Goal: Transaction & Acquisition: Download file/media

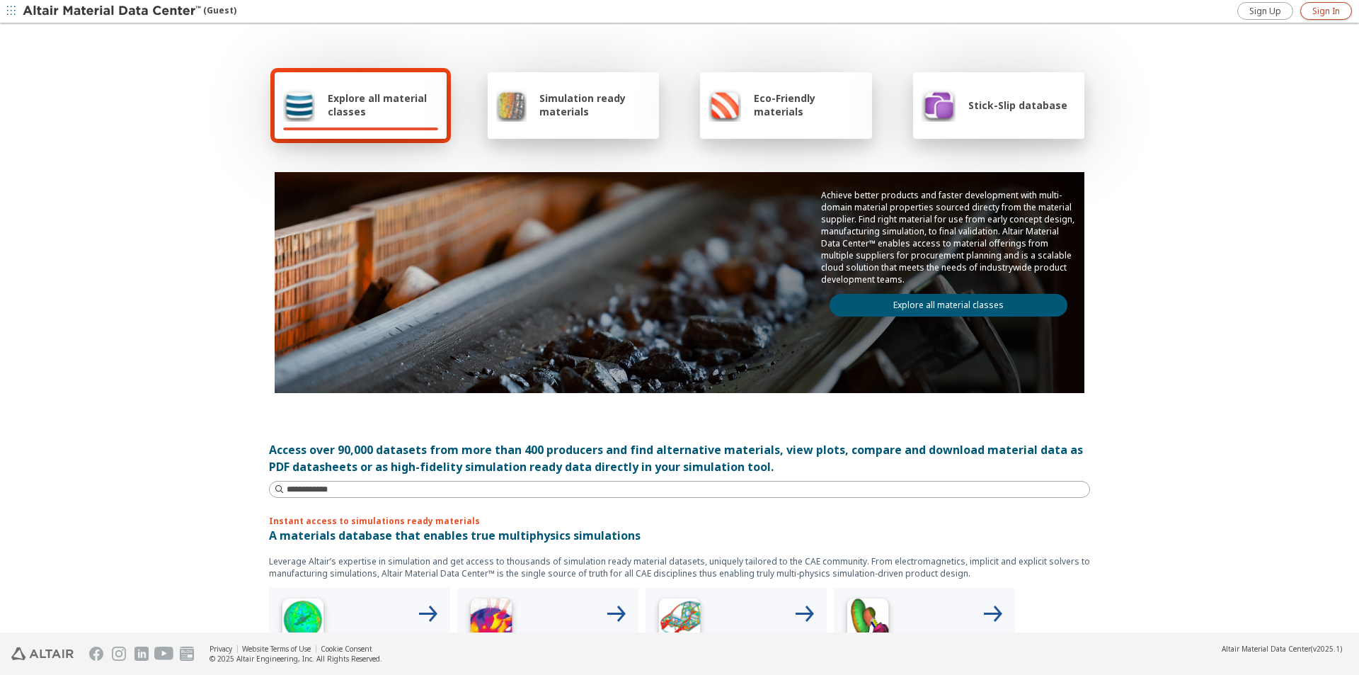
click at [1335, 9] on span "Sign In" at bounding box center [1326, 11] width 28 height 11
click at [404, 113] on span "Explore all material classes" at bounding box center [383, 104] width 110 height 27
click at [572, 118] on div "Simulation ready materials" at bounding box center [573, 105] width 155 height 34
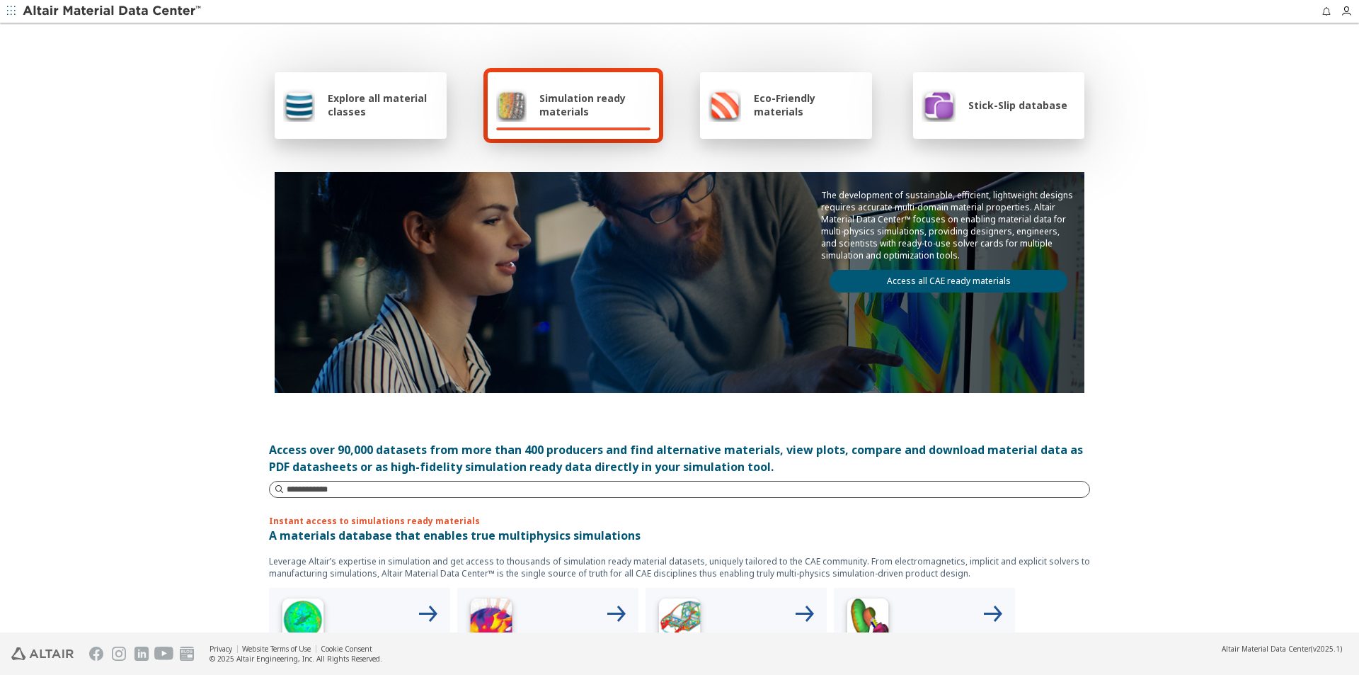
click at [498, 493] on input at bounding box center [688, 489] width 803 height 14
type input "*******"
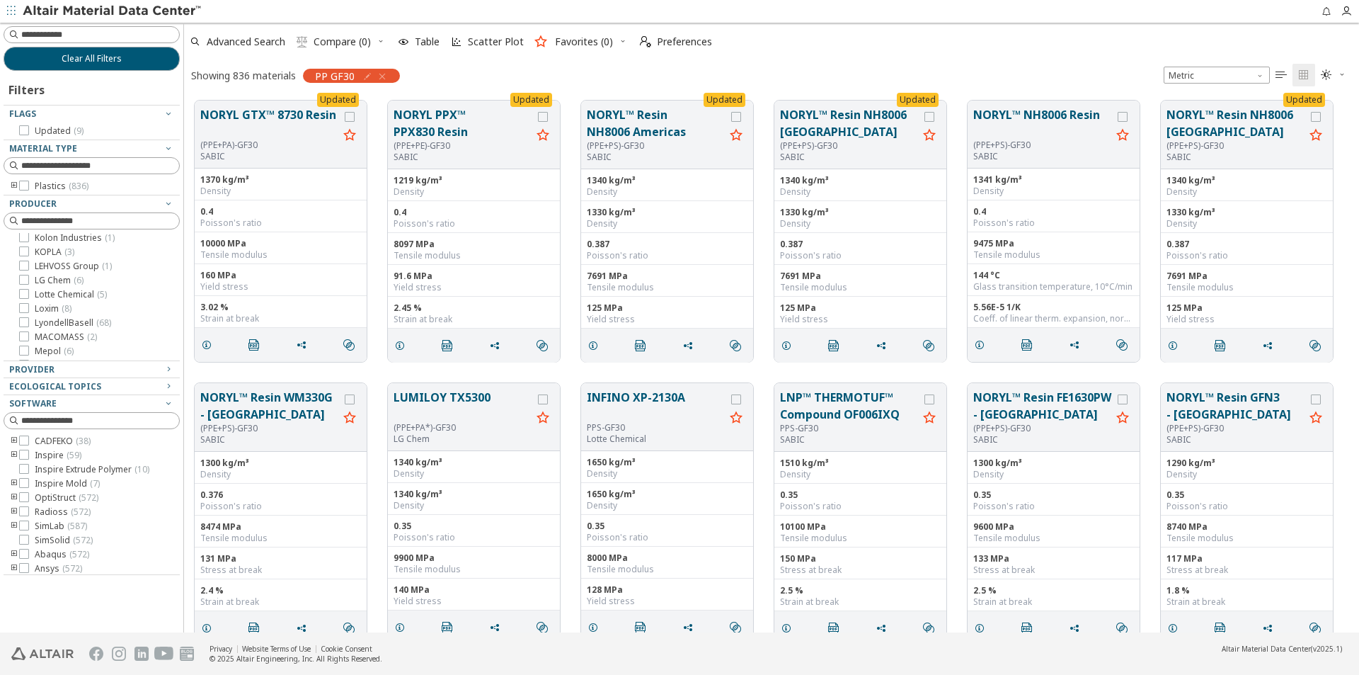
scroll to position [495, 0]
click at [22, 271] on icon at bounding box center [24, 269] width 10 height 10
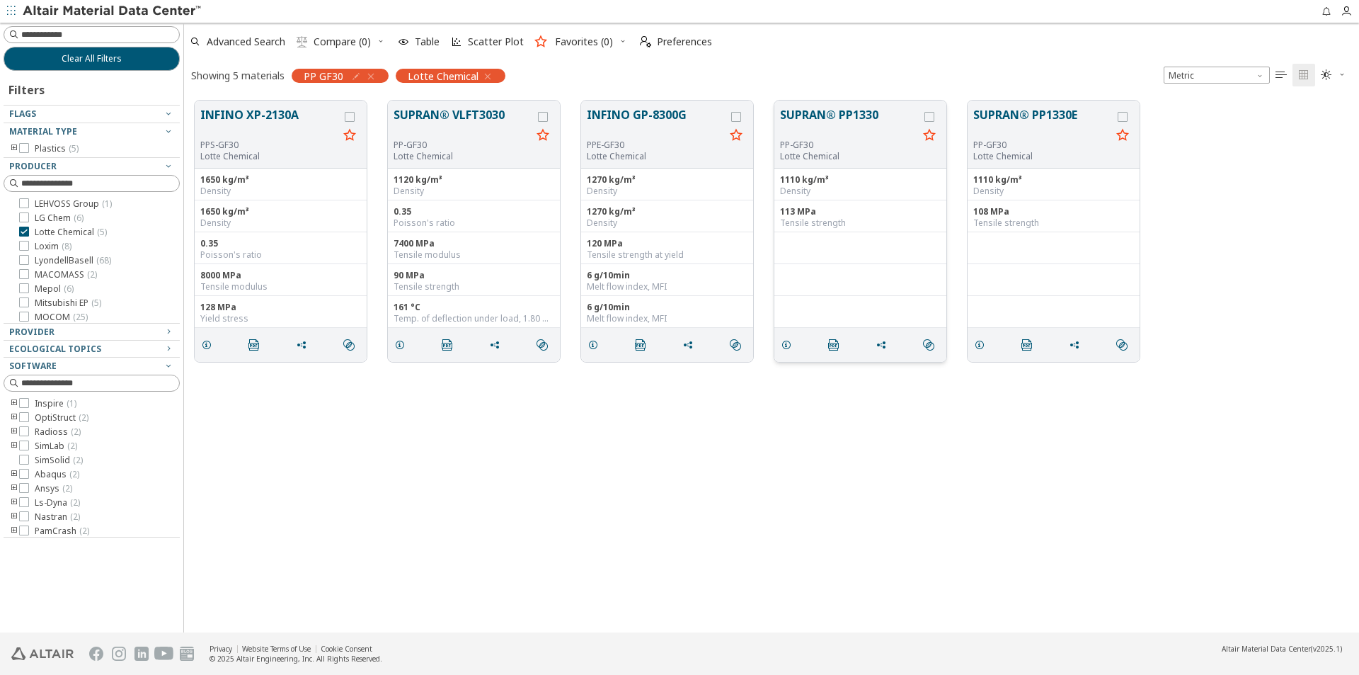
click at [849, 119] on button "SUPRAN® PP1330" at bounding box center [849, 122] width 138 height 33
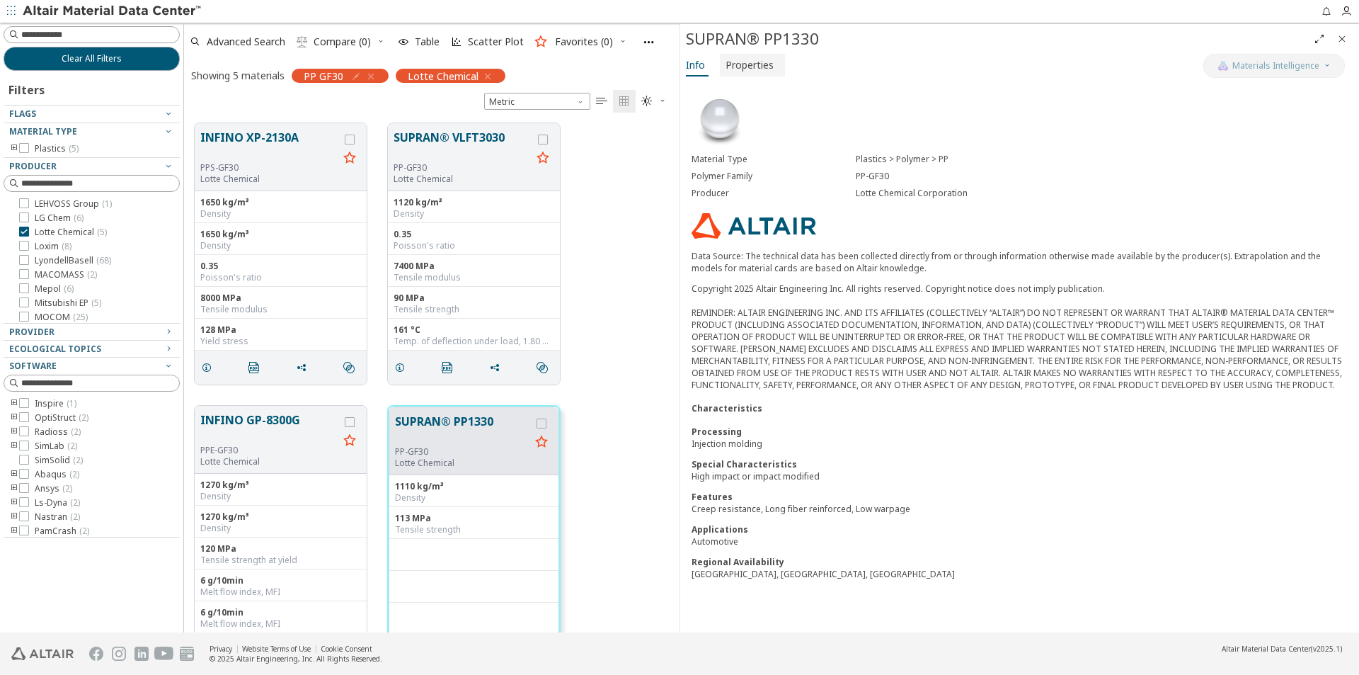
click at [751, 68] on span "Properties" at bounding box center [749, 65] width 48 height 23
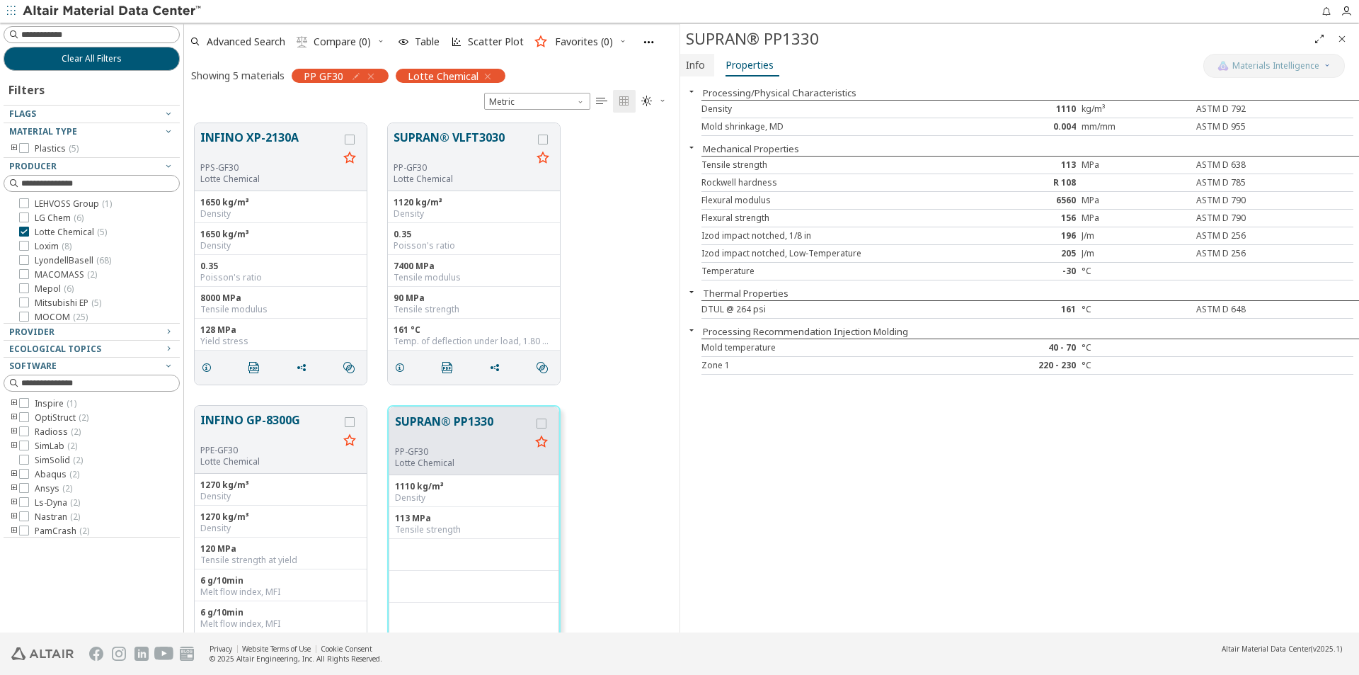
click at [694, 62] on span "Info" at bounding box center [695, 65] width 19 height 23
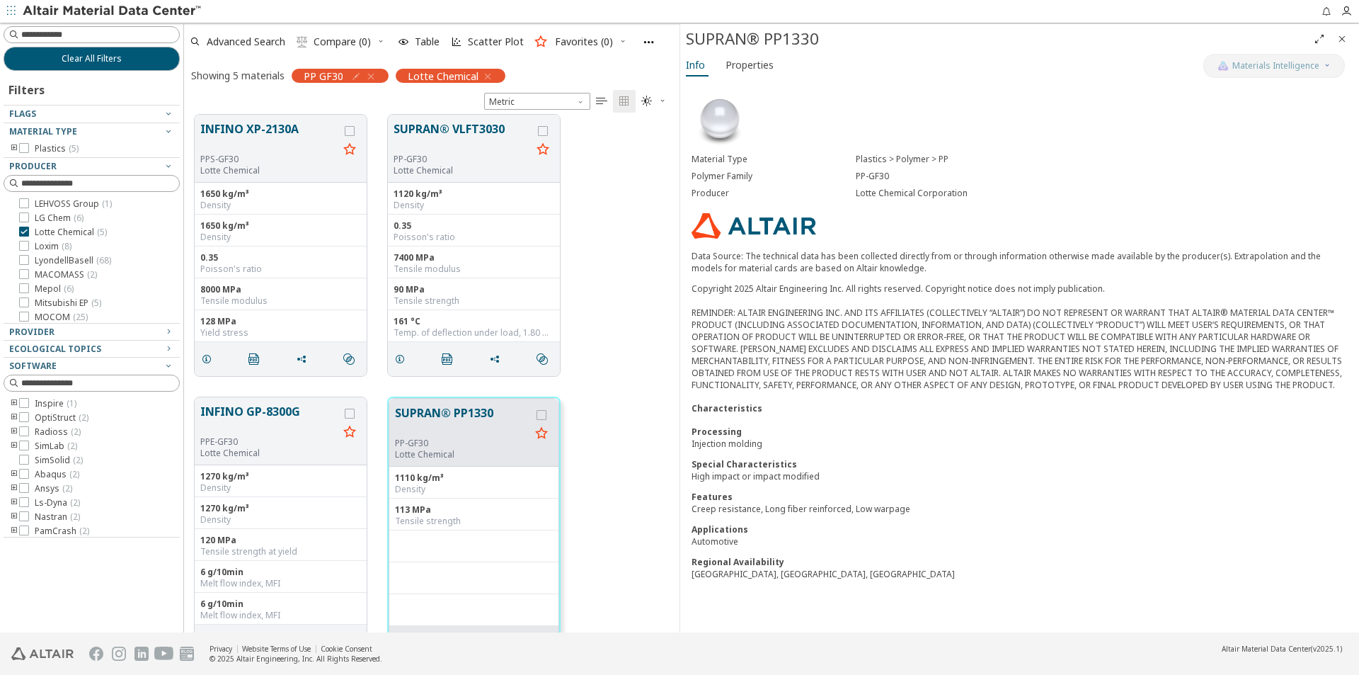
scroll to position [11, 0]
click at [747, 64] on span "Properties" at bounding box center [749, 65] width 48 height 23
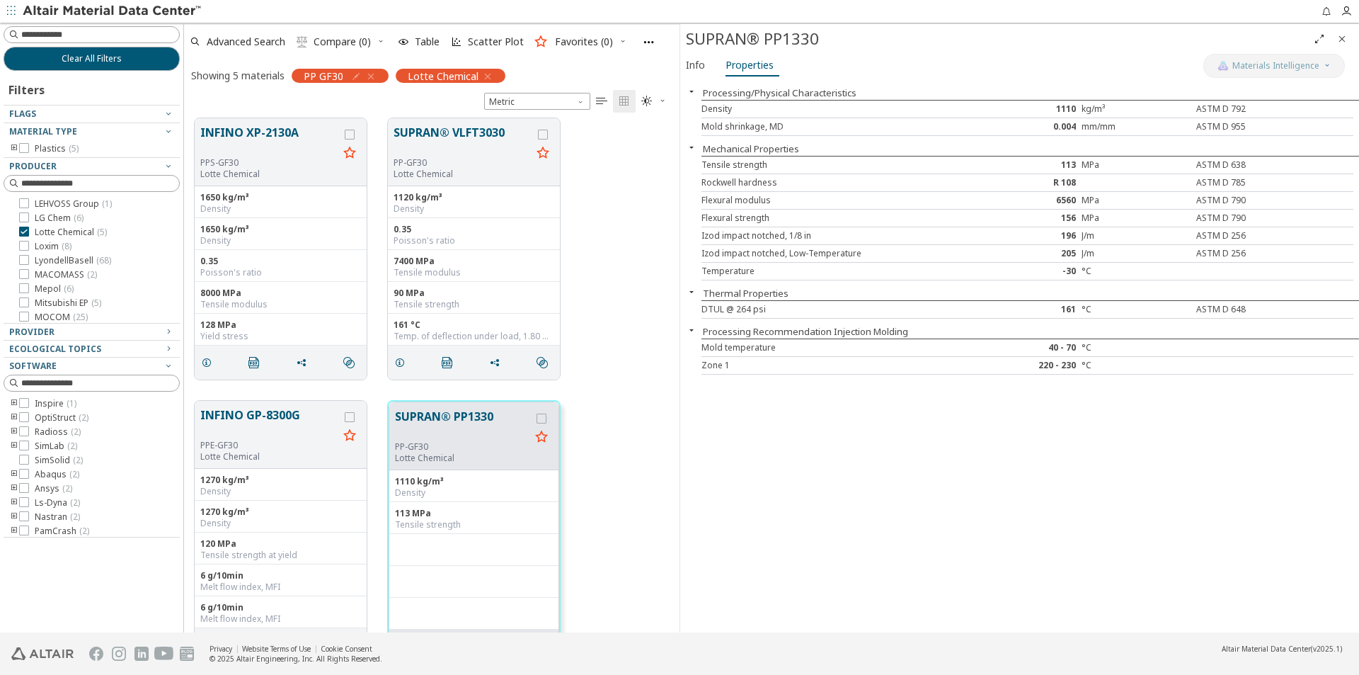
scroll to position [0, 0]
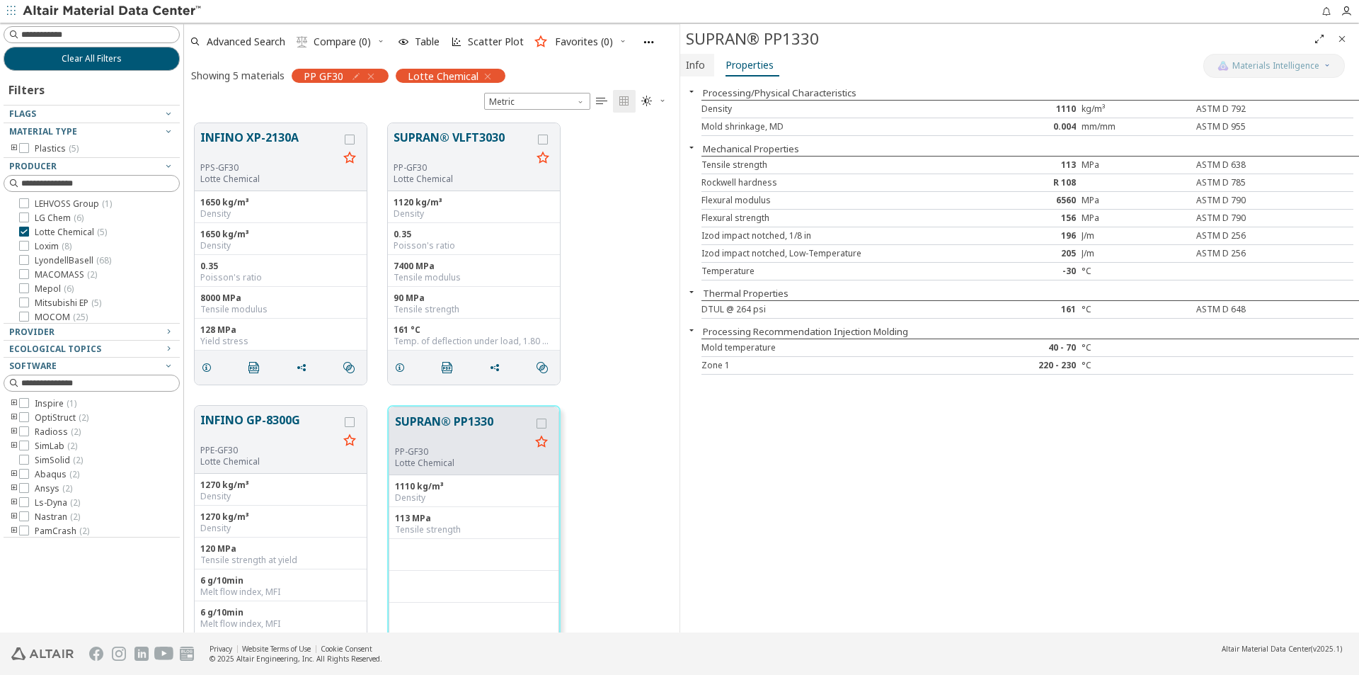
click at [694, 62] on span "Info" at bounding box center [695, 65] width 19 height 23
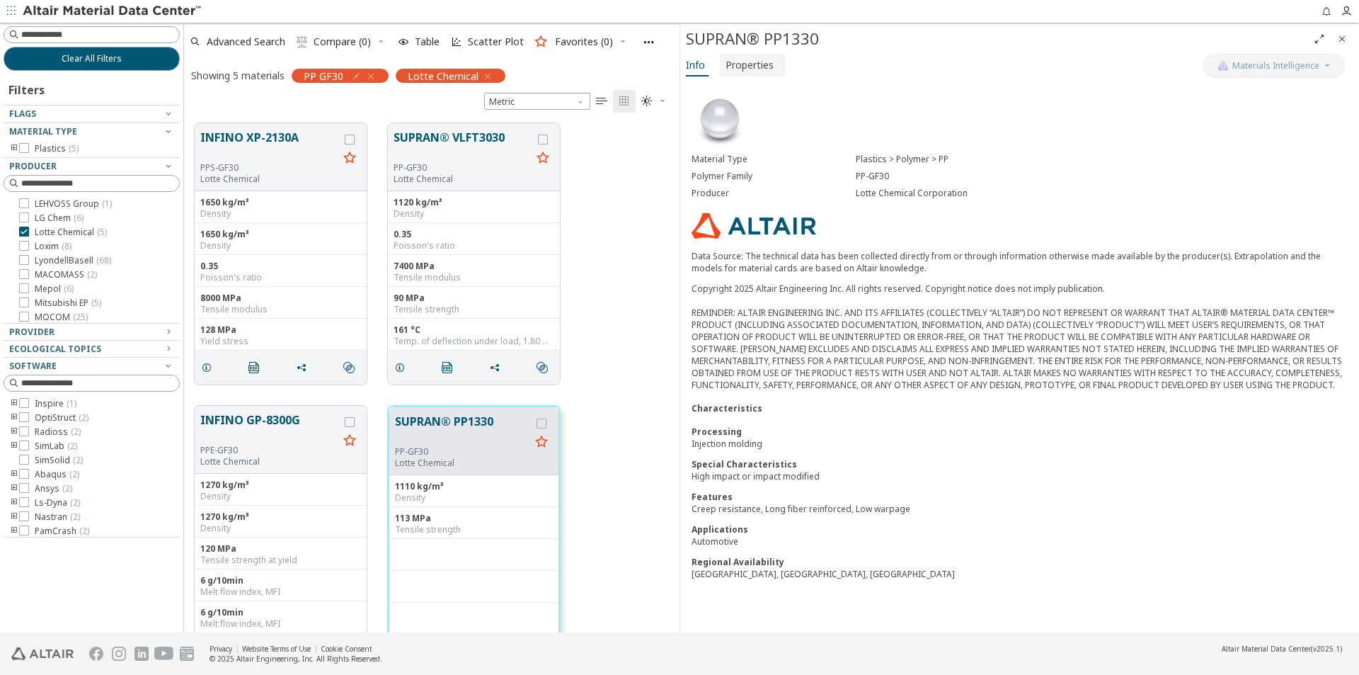
click at [730, 62] on span "Properties" at bounding box center [749, 65] width 48 height 23
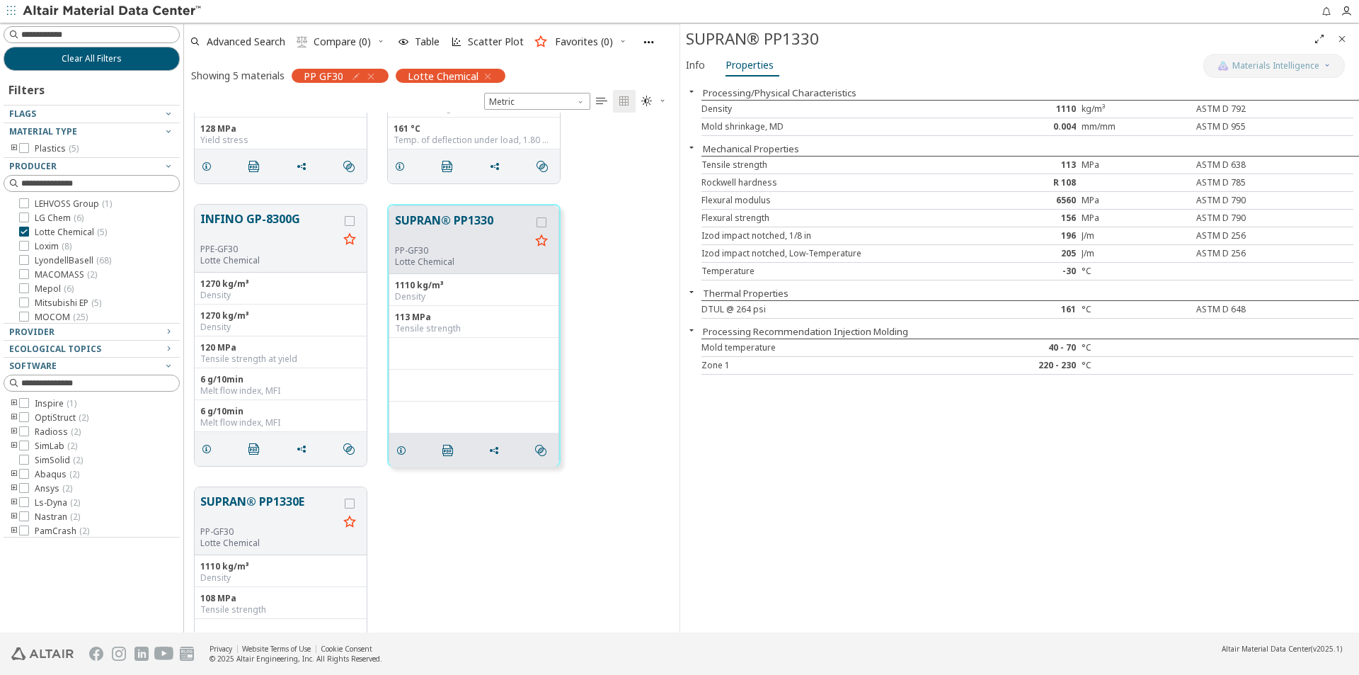
scroll to position [328, 0]
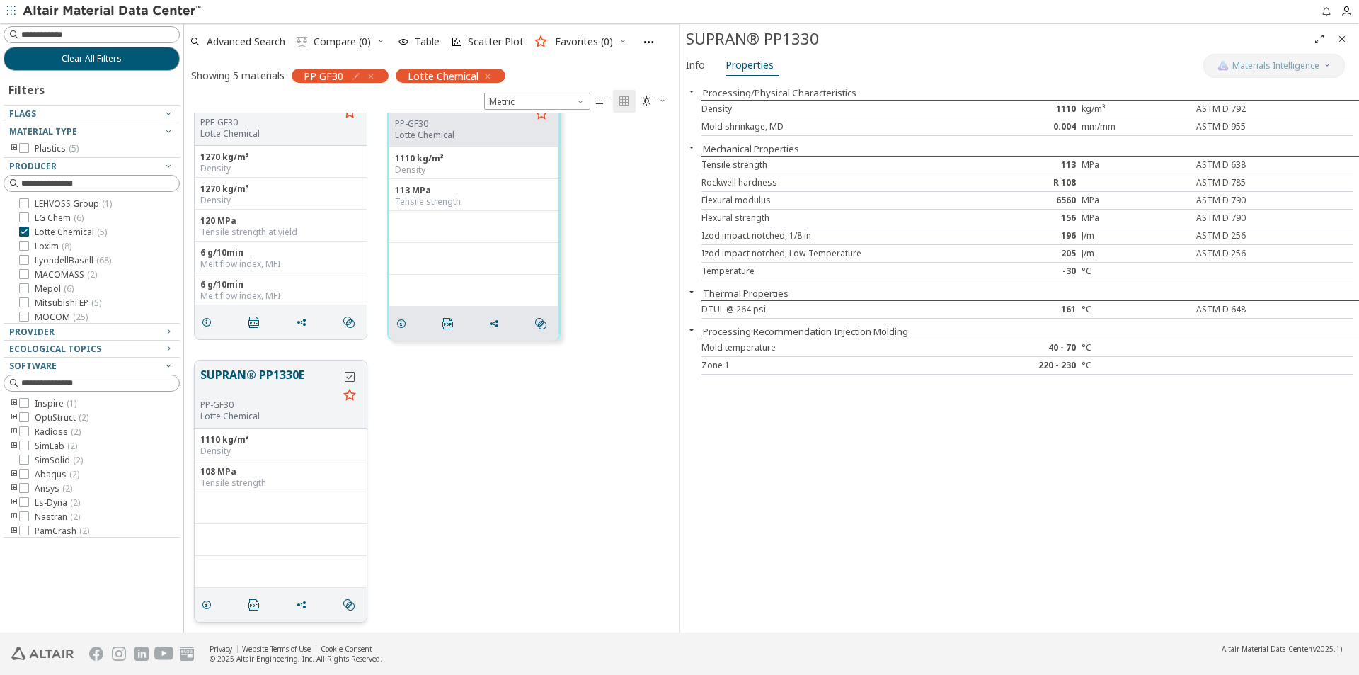
click at [353, 379] on icon "grid" at bounding box center [350, 377] width 10 height 10
click at [280, 381] on button "SUPRAN® PP1330E" at bounding box center [269, 382] width 138 height 33
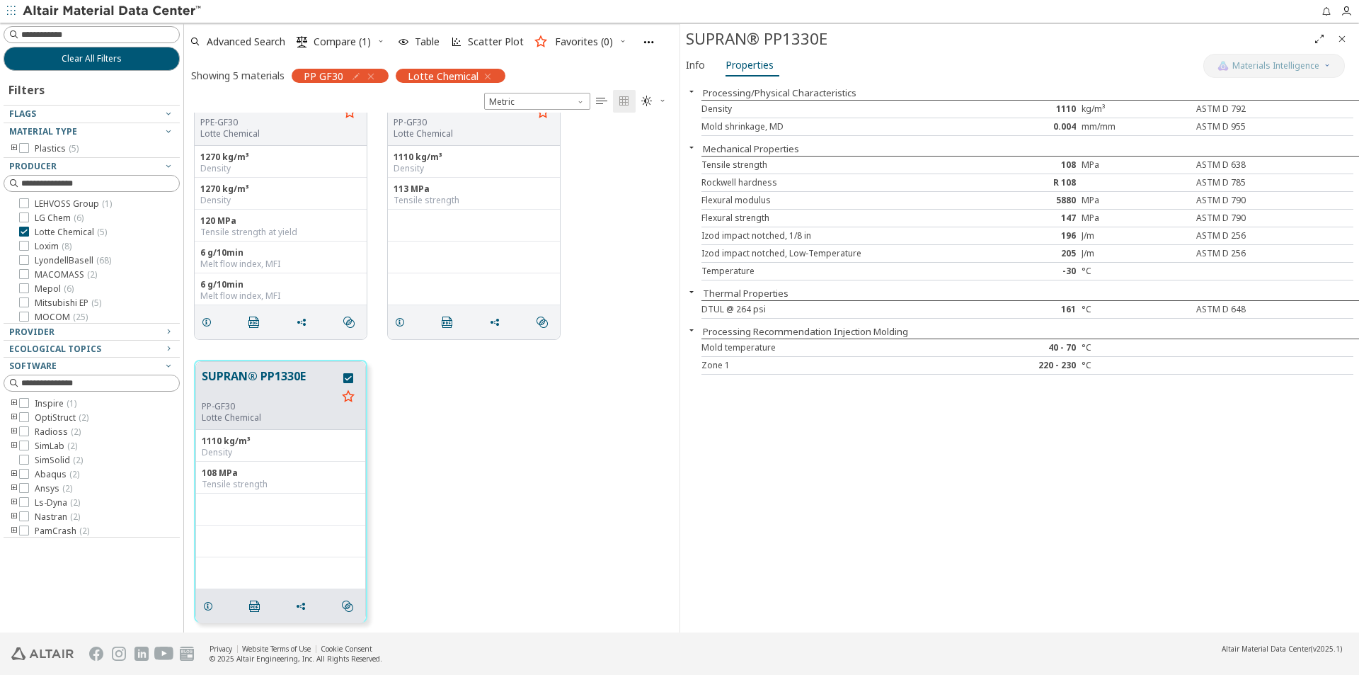
scroll to position [186, 0]
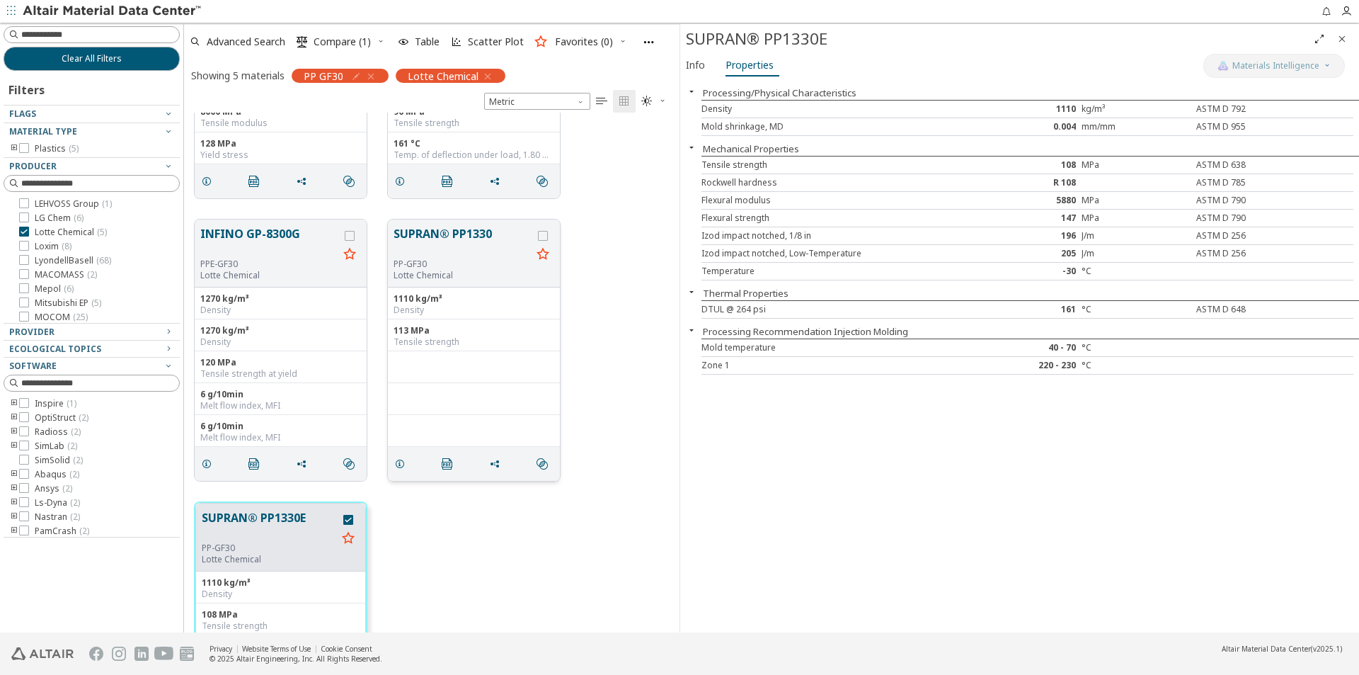
click at [471, 241] on button "SUPRAN® PP1330" at bounding box center [463, 241] width 138 height 33
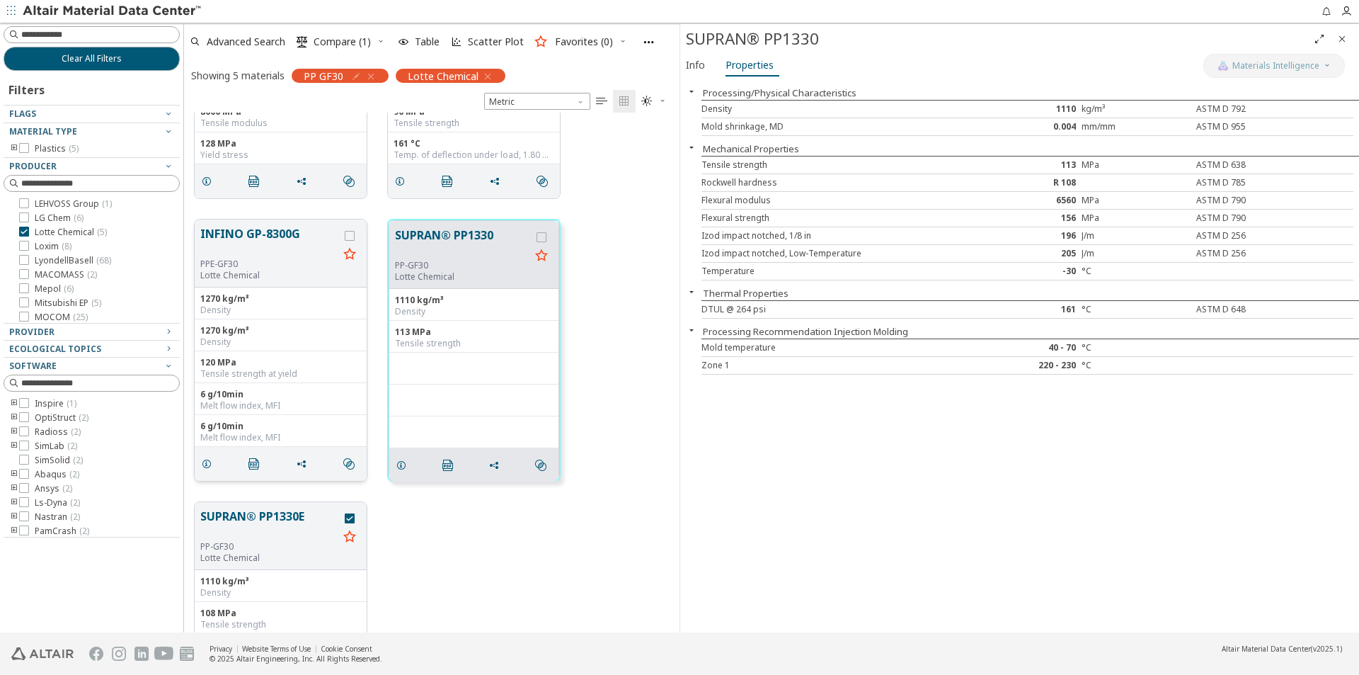
click at [236, 241] on button "INFINO GP-8300G" at bounding box center [269, 241] width 138 height 33
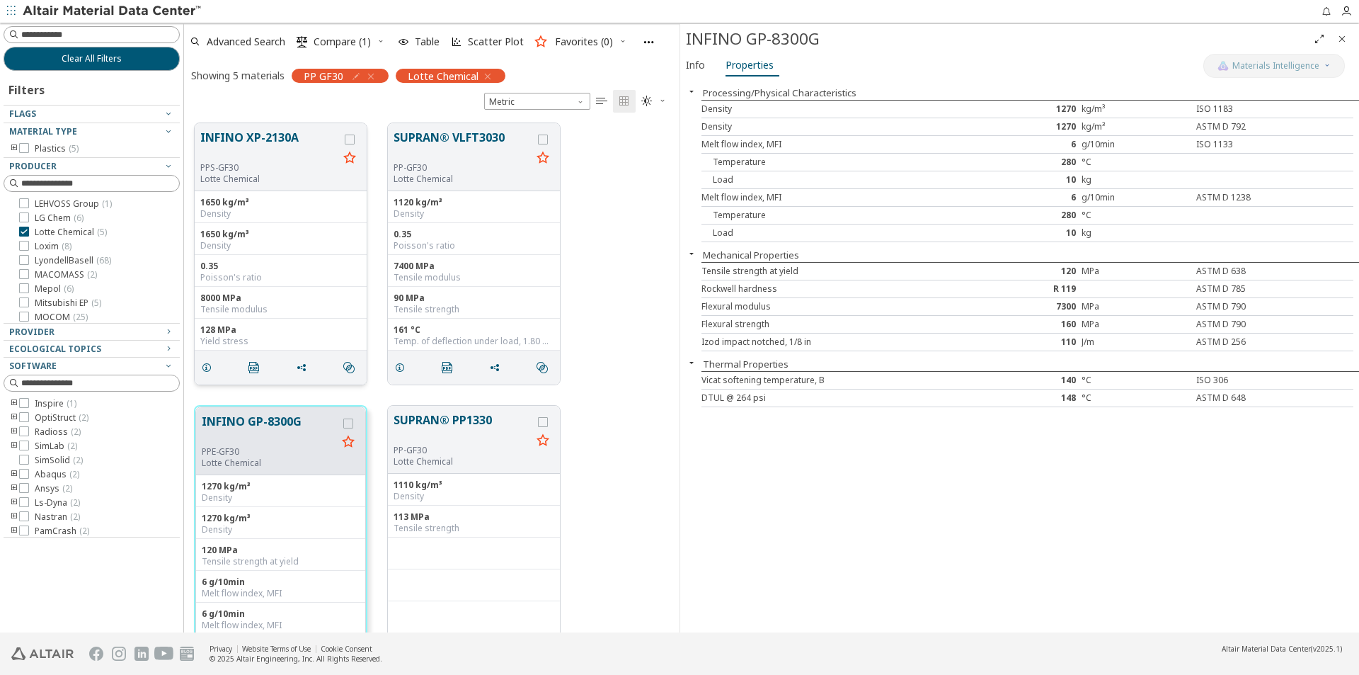
click at [280, 136] on button "INFINO XP-2130A" at bounding box center [269, 145] width 138 height 33
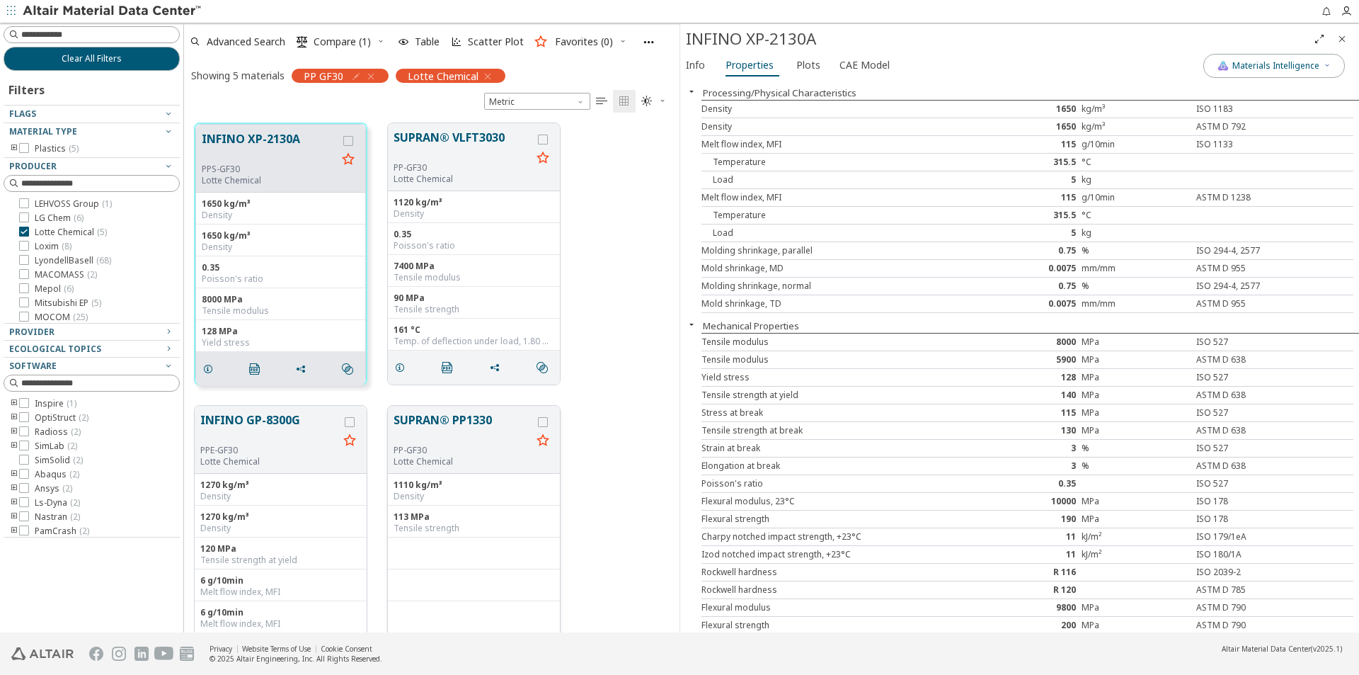
click at [461, 417] on button "SUPRAN® PP1330" at bounding box center [463, 427] width 138 height 33
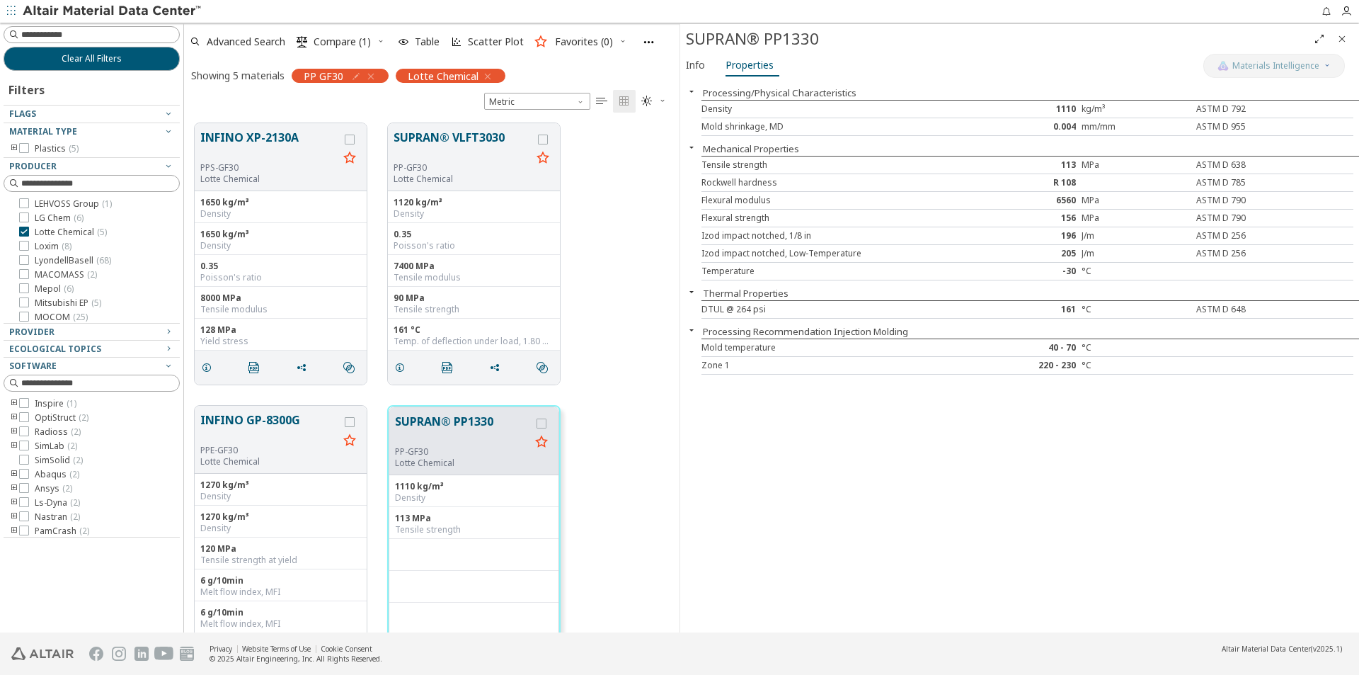
click at [372, 76] on icon "button" at bounding box center [370, 76] width 11 height 11
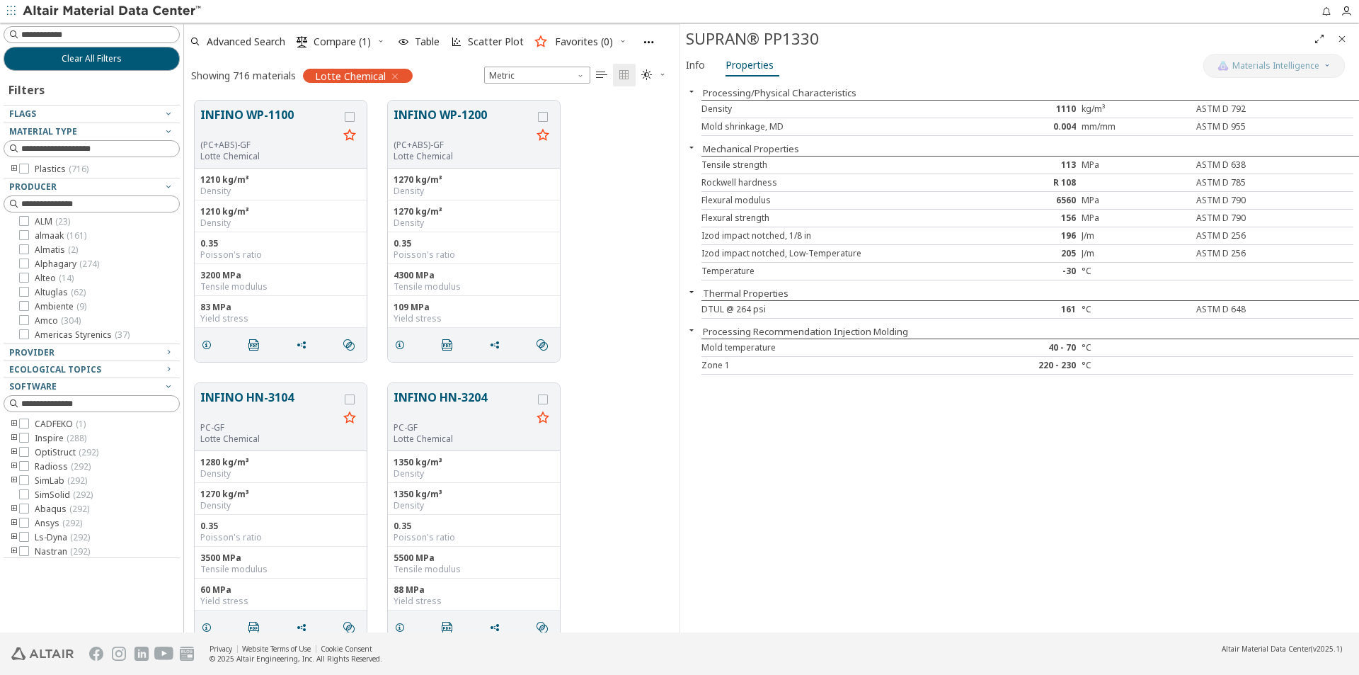
scroll to position [5603, 0]
click at [394, 76] on icon "button" at bounding box center [394, 76] width 11 height 11
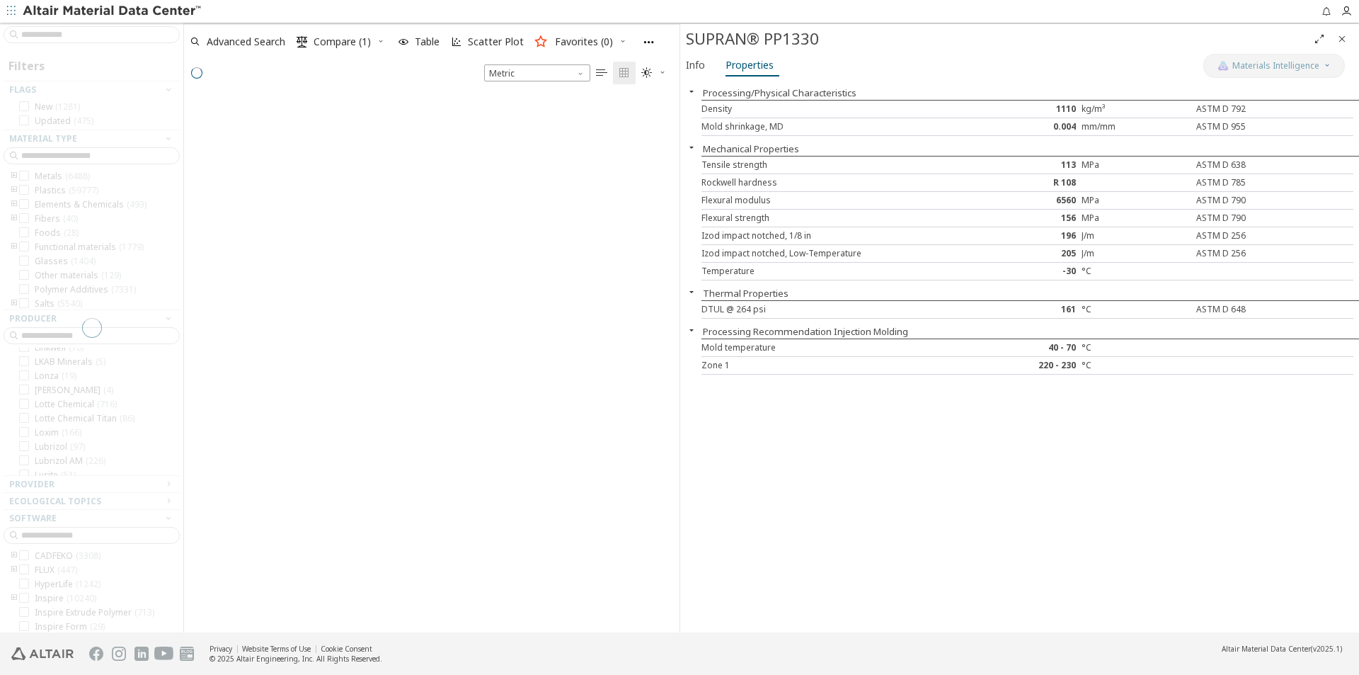
scroll to position [5716, 0]
click at [1340, 33] on icon "Close" at bounding box center [1341, 38] width 11 height 11
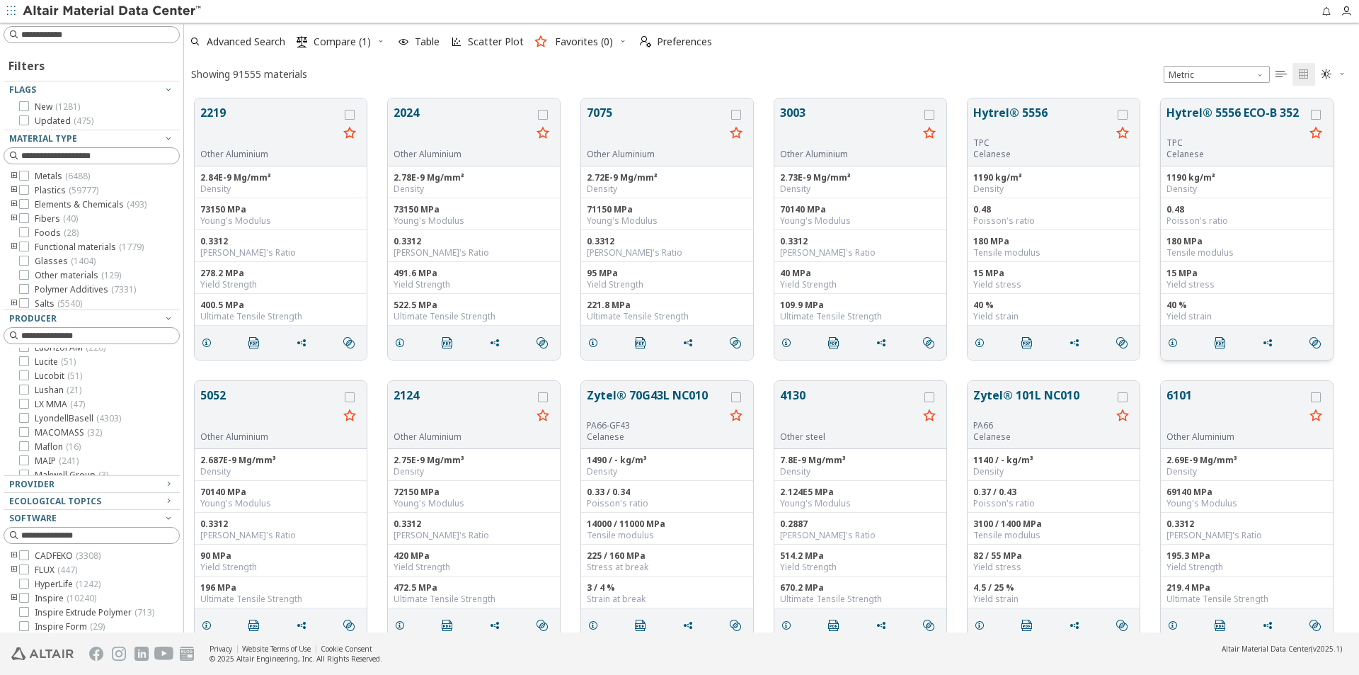
scroll to position [11, 11]
click at [105, 35] on input at bounding box center [92, 35] width 173 height 16
type input "**********"
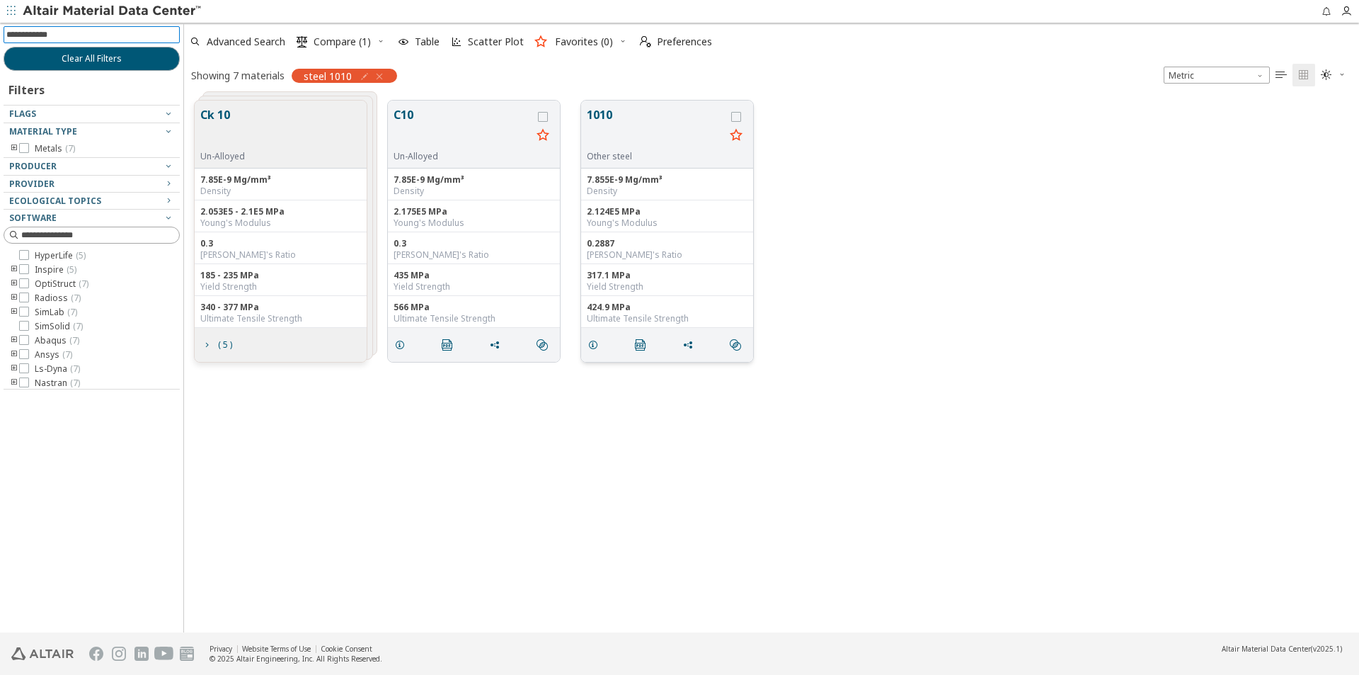
click at [629, 125] on button "1010" at bounding box center [656, 128] width 138 height 45
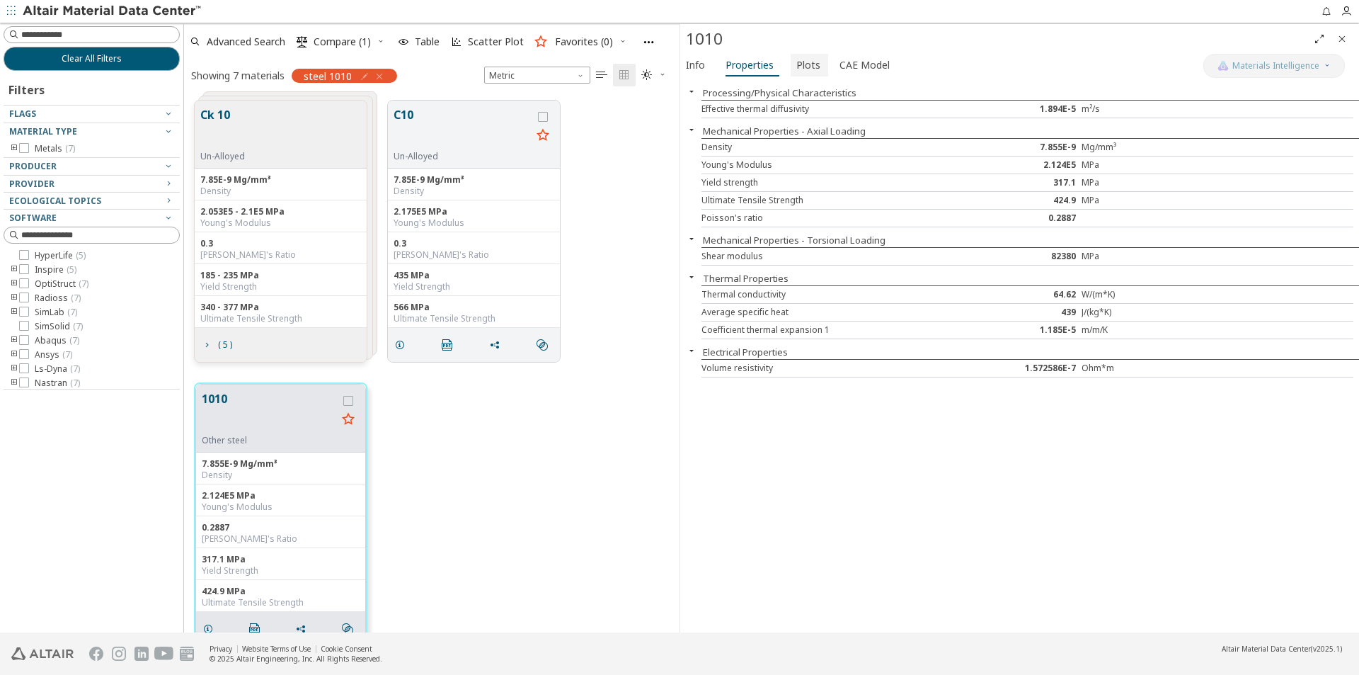
click at [803, 64] on span "Plots" at bounding box center [808, 65] width 24 height 23
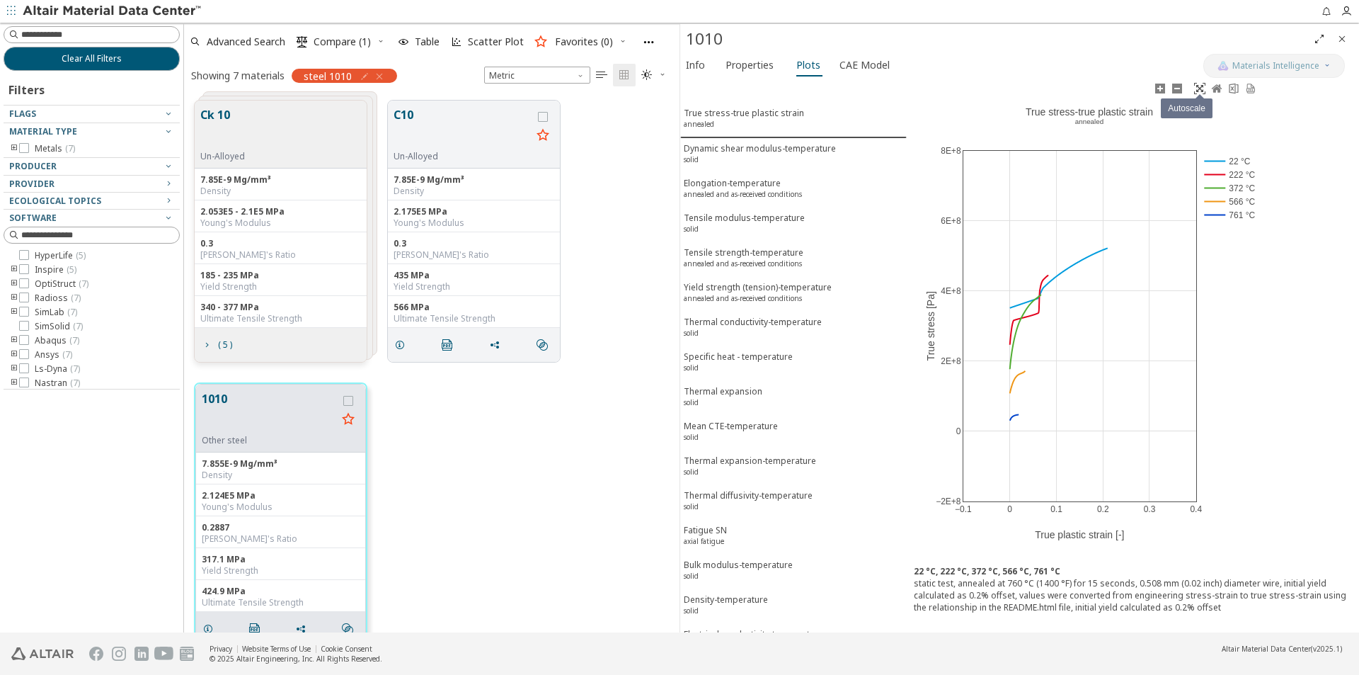
click at [1200, 89] on icon at bounding box center [1199, 88] width 11 height 11
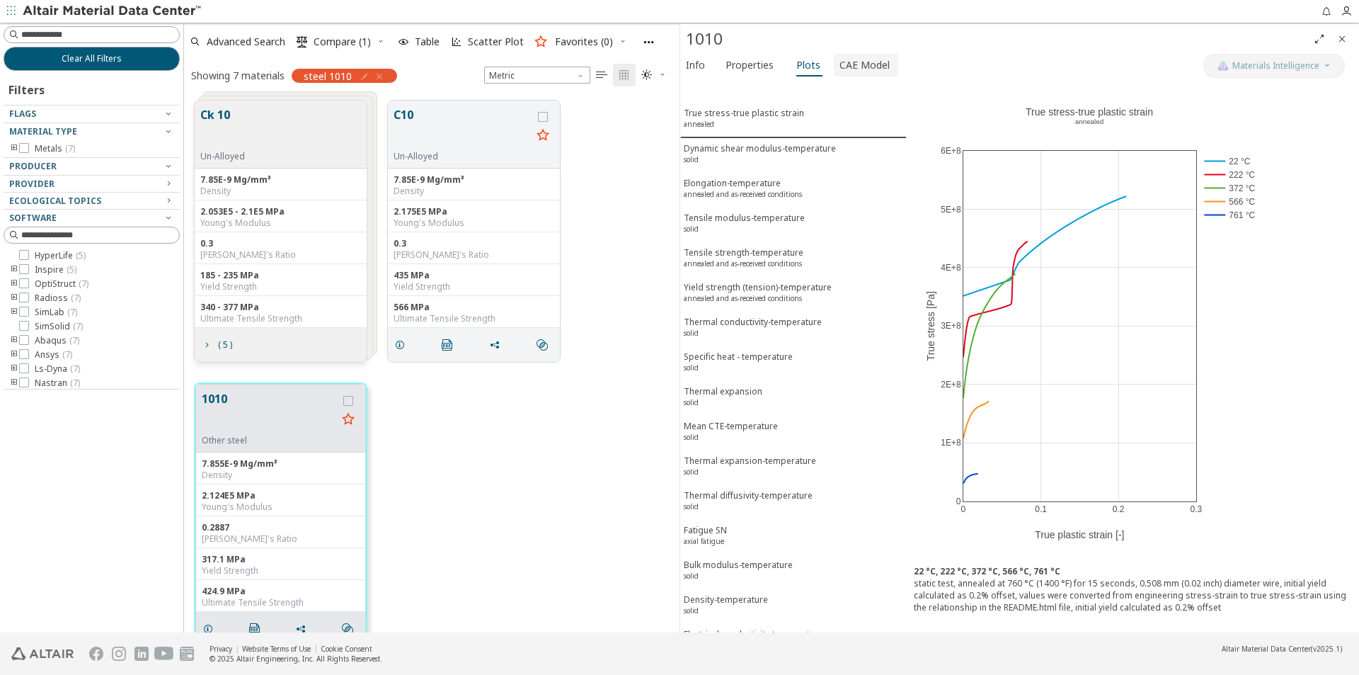
click at [853, 67] on span "CAE Model" at bounding box center [864, 65] width 50 height 23
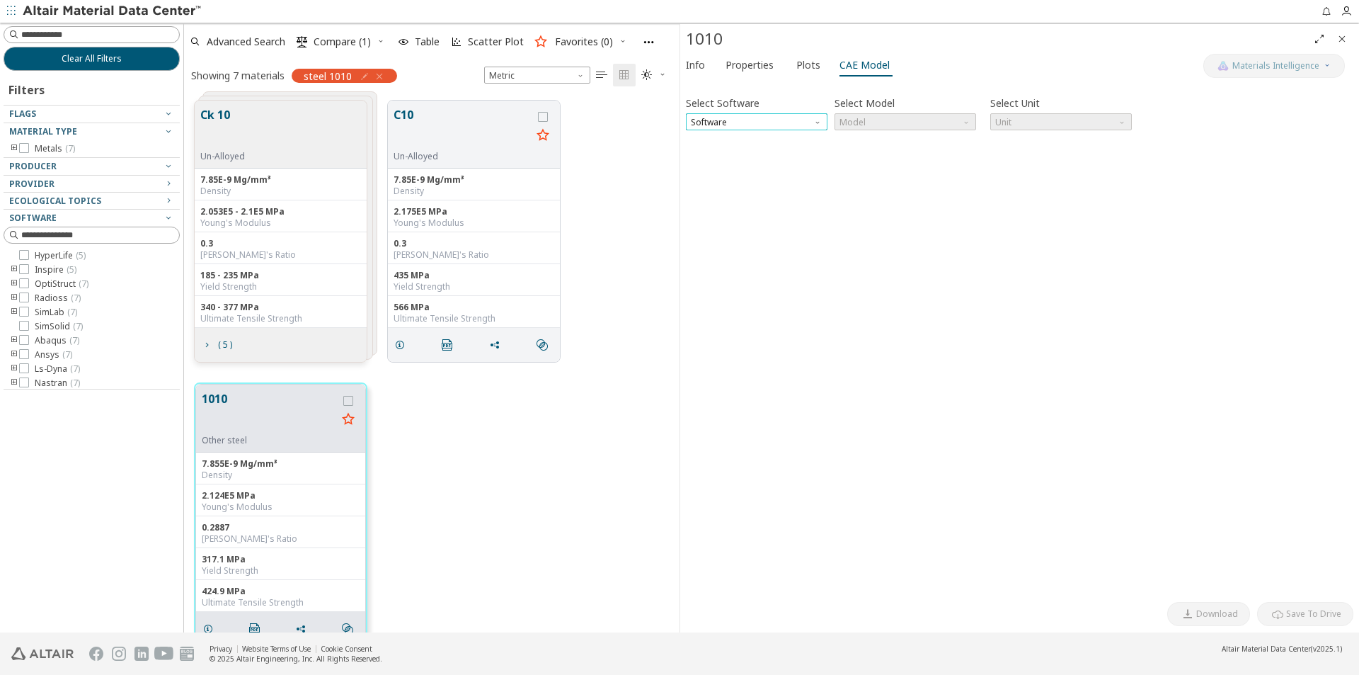
click at [820, 126] on span "Software" at bounding box center [757, 121] width 142 height 17
click at [718, 206] on span "SimSolid" at bounding box center [709, 207] width 35 height 11
click at [961, 117] on span "Model" at bounding box center [905, 121] width 142 height 17
click at [920, 141] on span "SimSolid Card" at bounding box center [905, 139] width 130 height 10
click at [1219, 617] on span "Download" at bounding box center [1217, 613] width 42 height 11
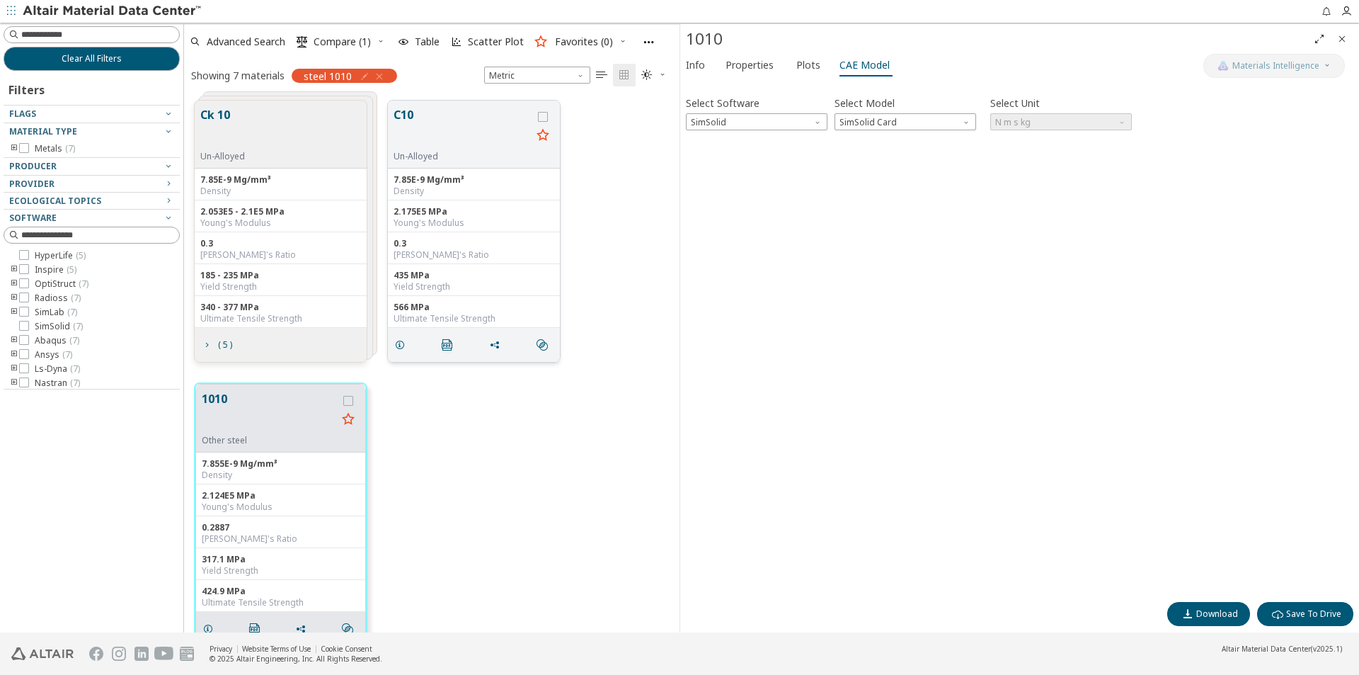
click at [437, 128] on button "C10" at bounding box center [463, 128] width 138 height 45
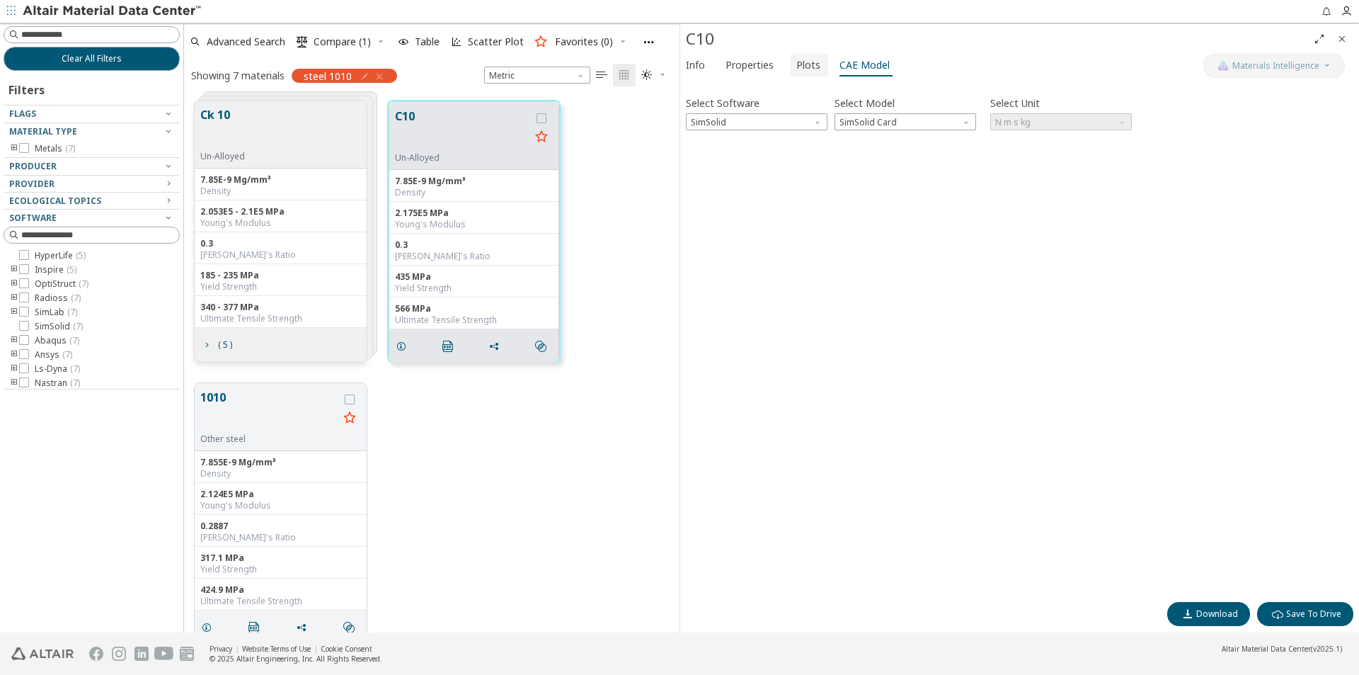
click at [805, 62] on span "Plots" at bounding box center [808, 65] width 24 height 23
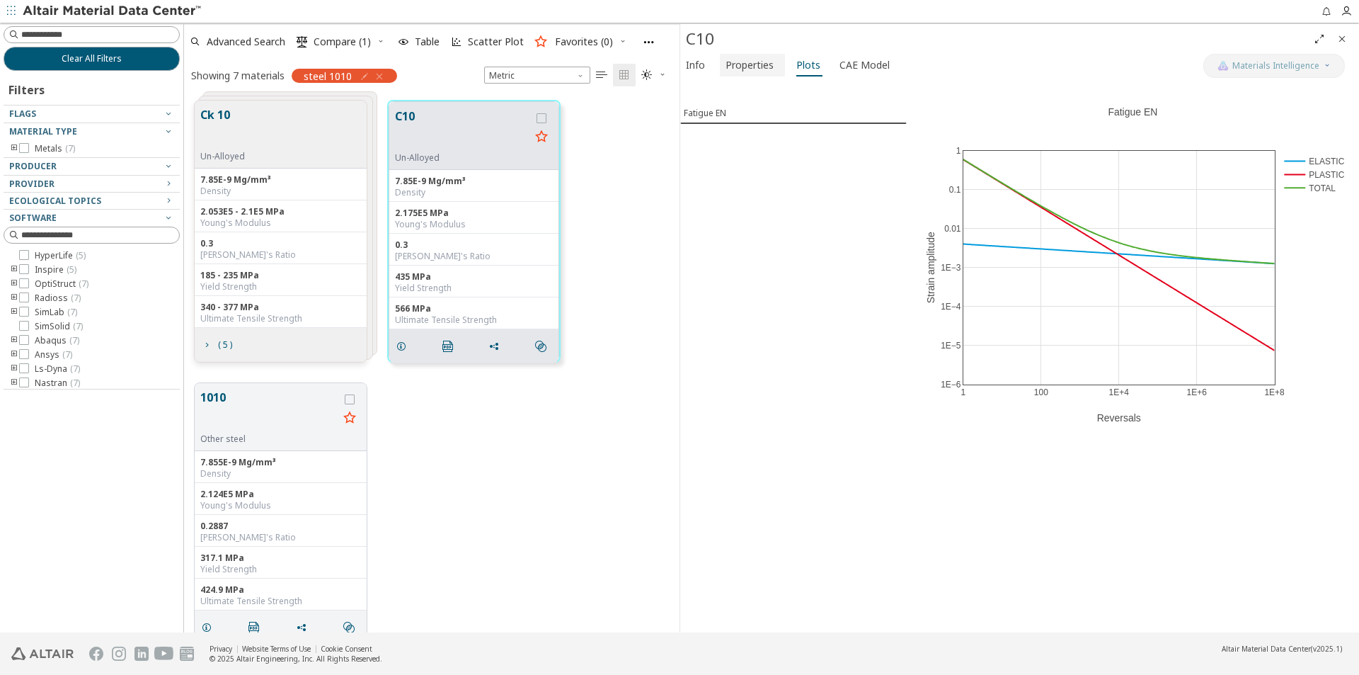
click at [766, 59] on span "Properties" at bounding box center [749, 65] width 48 height 23
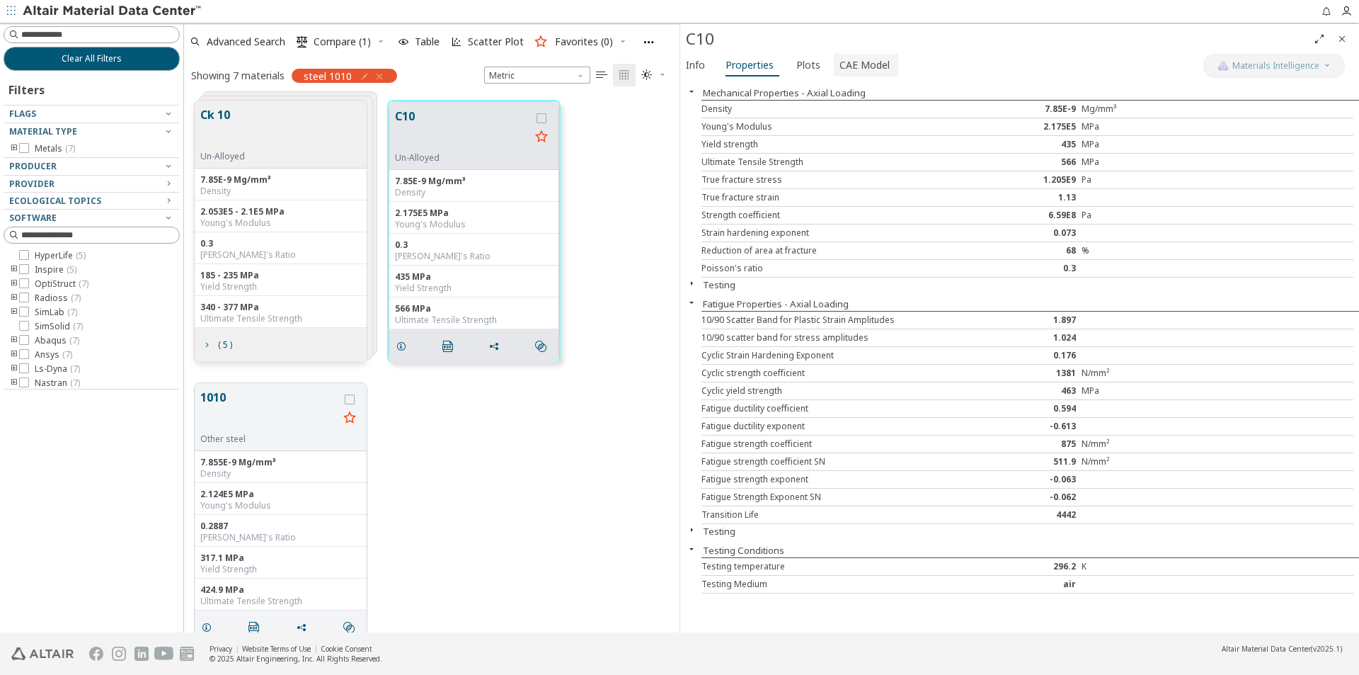
click at [868, 64] on span "CAE Model" at bounding box center [864, 65] width 50 height 23
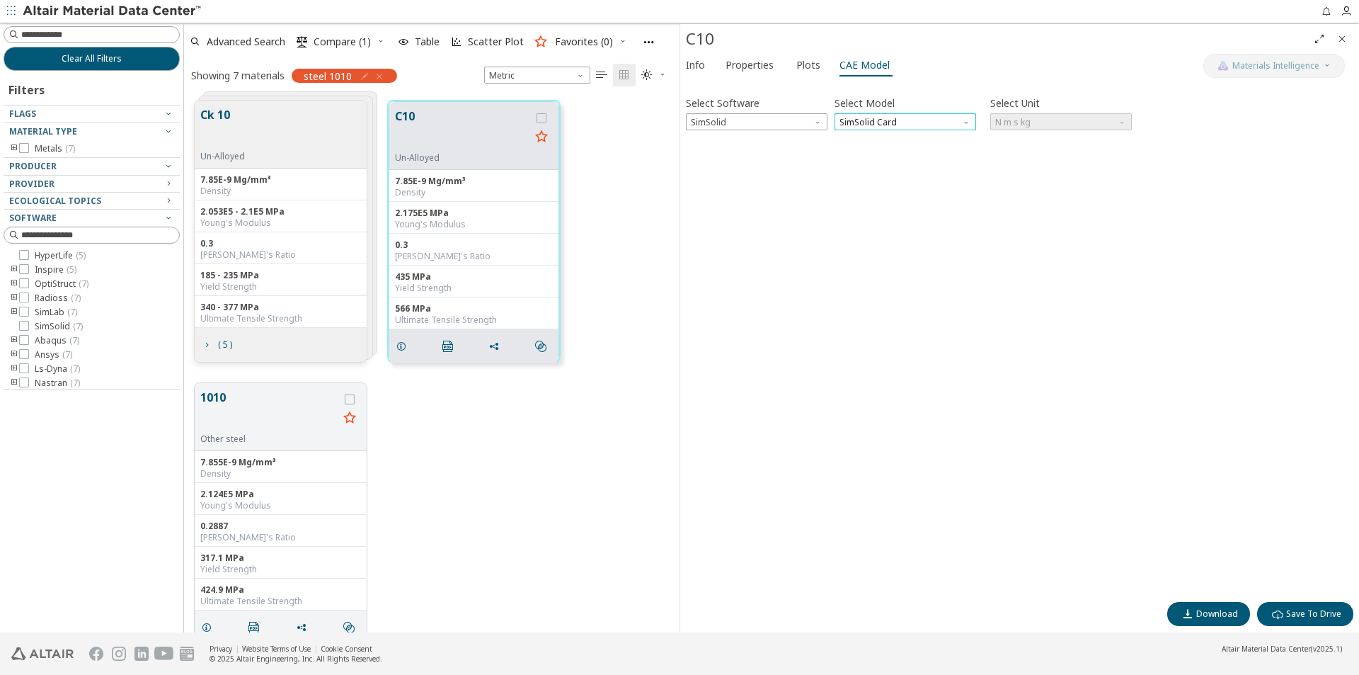
click at [851, 120] on span "SimSolid Card" at bounding box center [905, 121] width 142 height 17
click at [1212, 617] on span "Download" at bounding box center [1217, 613] width 42 height 11
